Goal: Task Accomplishment & Management: Complete application form

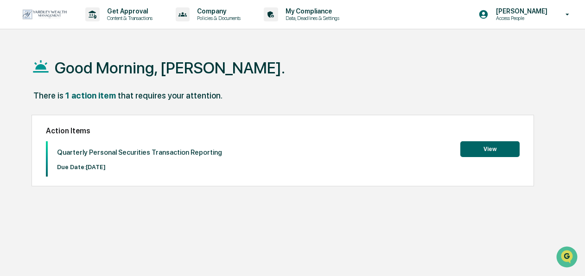
click at [497, 153] on button "View" at bounding box center [490, 149] width 59 height 16
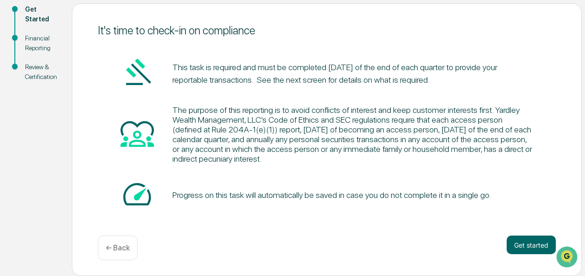
scroll to position [110, 0]
click at [517, 244] on button "Get started" at bounding box center [531, 244] width 49 height 19
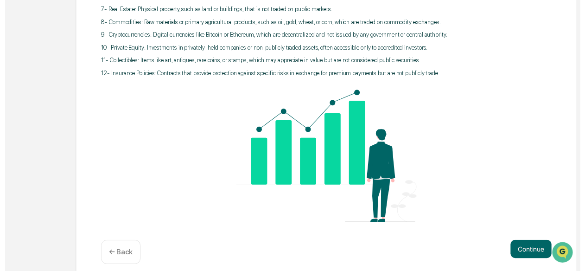
scroll to position [379, 0]
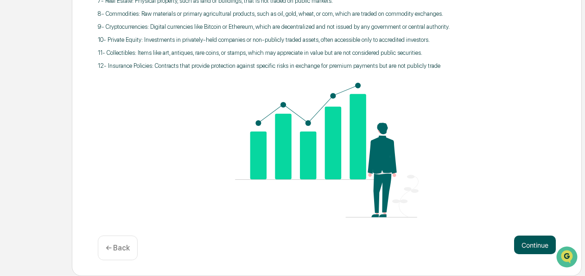
click at [525, 241] on button "Continue" at bounding box center [535, 244] width 42 height 19
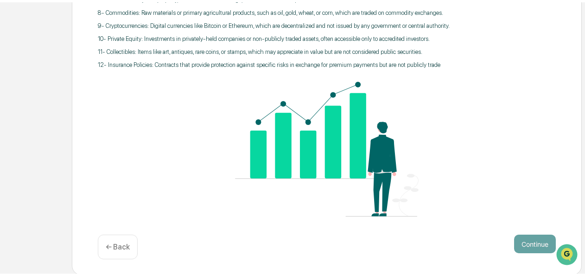
scroll to position [98, 0]
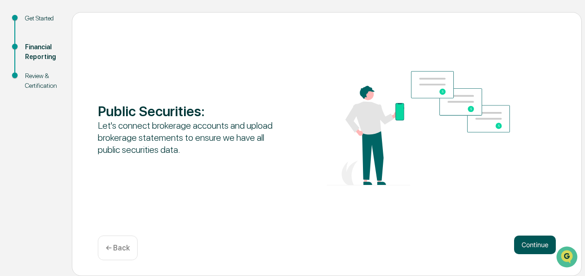
click at [535, 241] on button "Continue" at bounding box center [535, 244] width 42 height 19
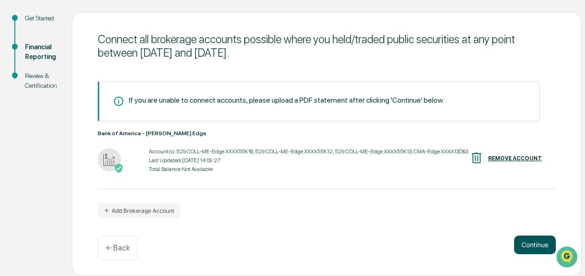
click at [529, 247] on button "Continue" at bounding box center [535, 244] width 42 height 19
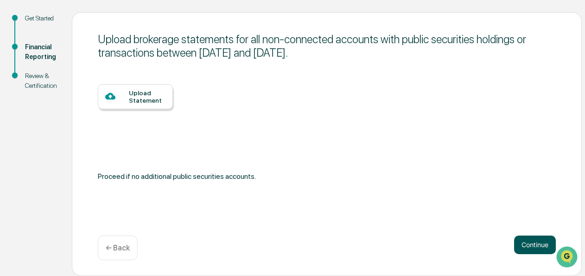
click at [530, 245] on button "Continue" at bounding box center [535, 244] width 42 height 19
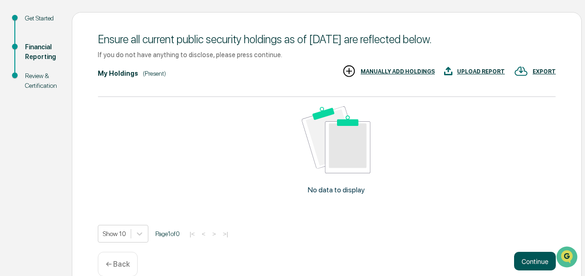
click at [526, 259] on button "Continue" at bounding box center [535, 260] width 42 height 19
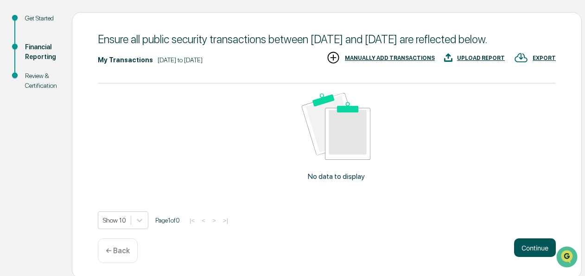
click at [522, 255] on button "Continue" at bounding box center [535, 247] width 42 height 19
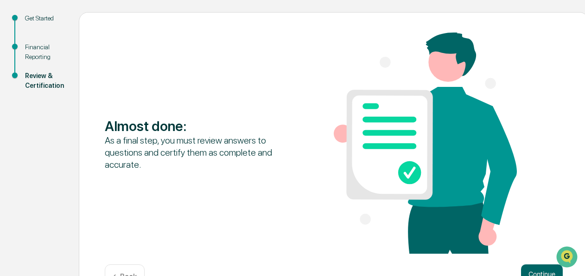
scroll to position [128, 0]
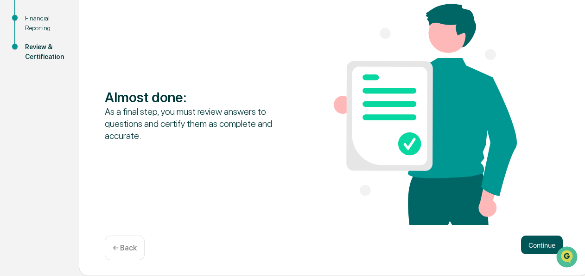
click at [537, 243] on button "Continue" at bounding box center [542, 244] width 42 height 19
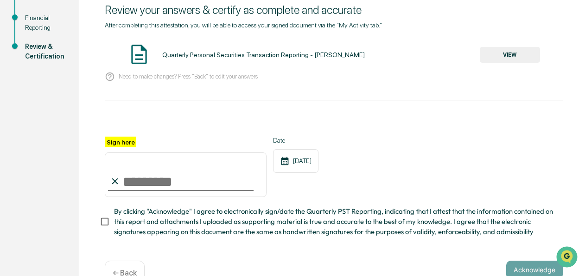
click at [169, 178] on input "Sign here" at bounding box center [186, 174] width 162 height 45
type input "**********"
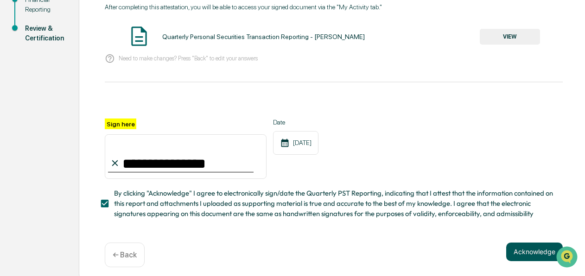
scroll to position [156, 0]
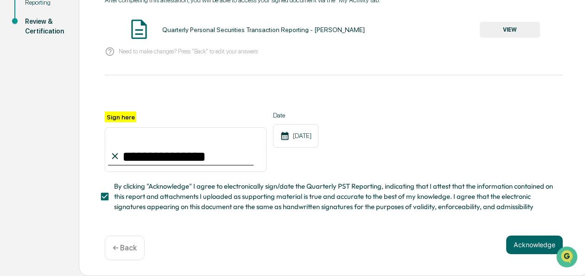
click at [511, 240] on button "Acknowledge" at bounding box center [535, 244] width 57 height 19
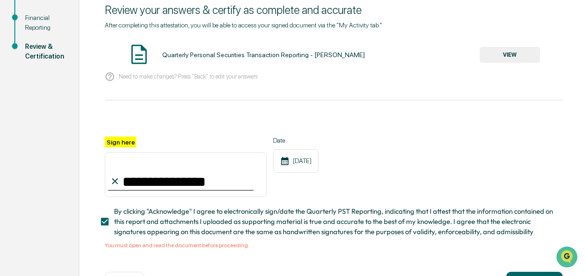
scroll to position [28, 0]
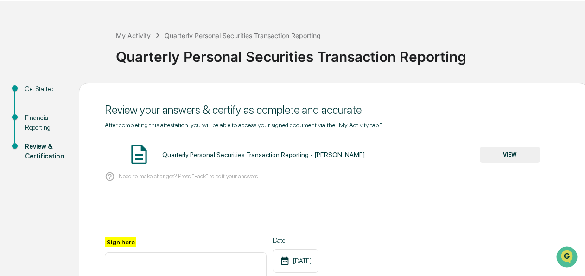
click at [504, 155] on button "VIEW" at bounding box center [510, 155] width 60 height 16
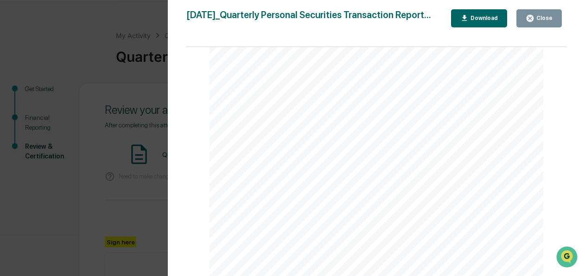
scroll to position [1271, 0]
click at [540, 17] on div "Close" at bounding box center [544, 18] width 18 height 6
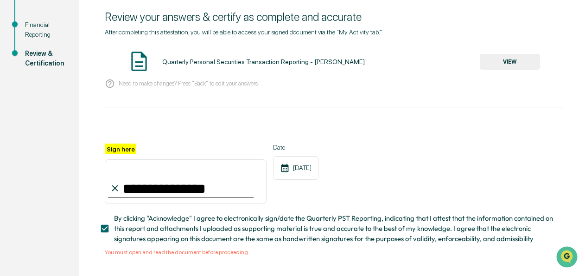
scroll to position [167, 0]
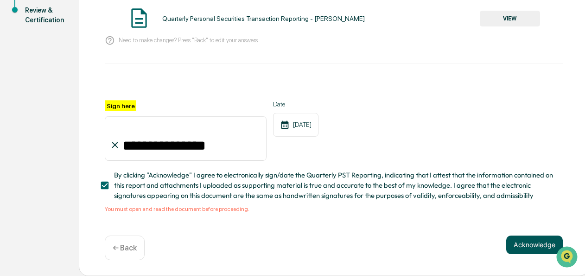
click at [511, 243] on button "Acknowledge" at bounding box center [535, 244] width 57 height 19
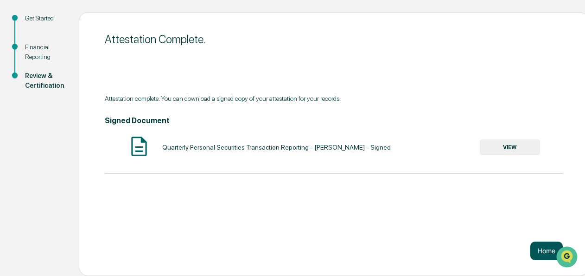
click at [539, 248] on button "Home" at bounding box center [547, 250] width 32 height 19
